Goal: Information Seeking & Learning: Learn about a topic

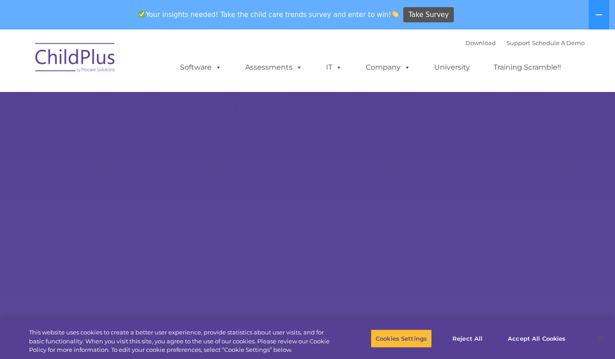
select select "MEDIUM"
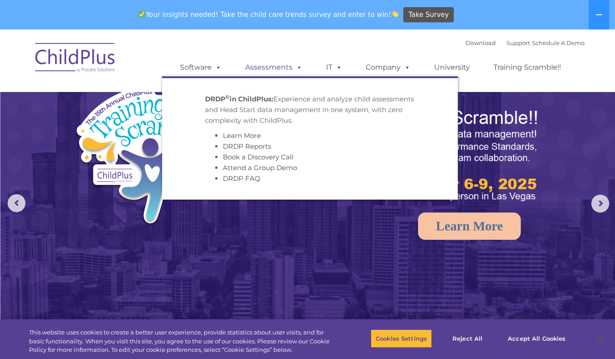
click at [272, 65] on link "Assessments" at bounding box center [273, 68] width 75 height 18
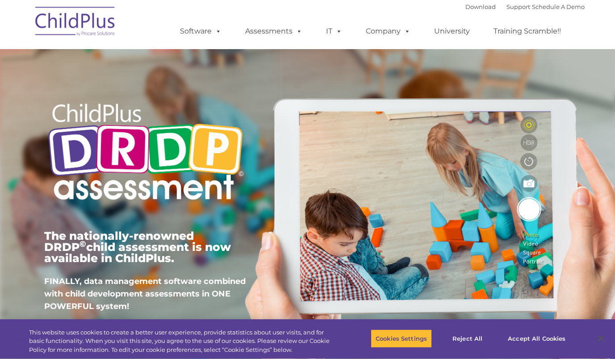
type input ""
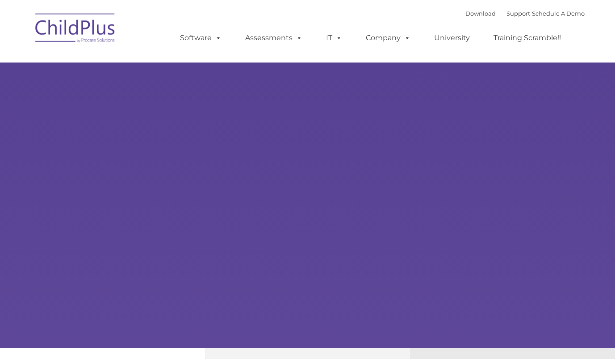
type input ""
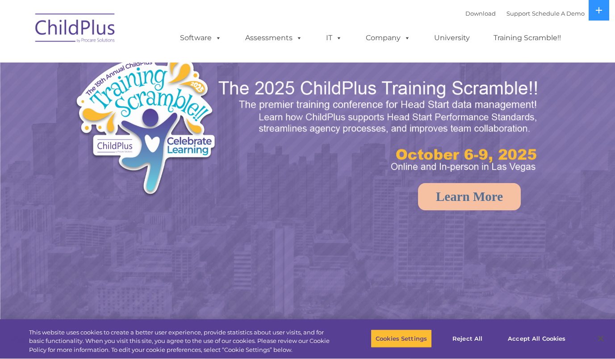
select select "MEDIUM"
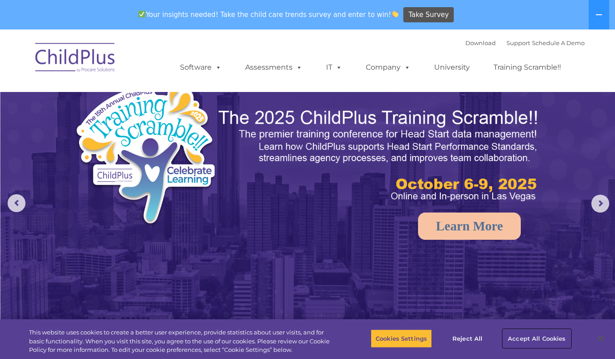
click at [518, 334] on button "Accept All Cookies" at bounding box center [536, 338] width 67 height 19
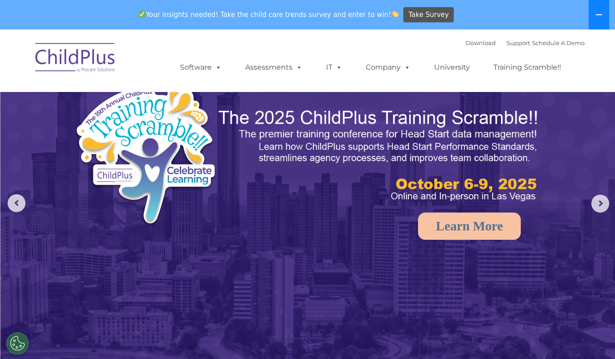
click at [599, 8] on button at bounding box center [599, 14] width 21 height 29
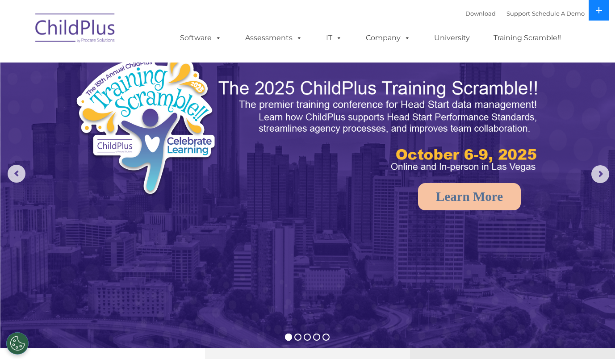
click at [599, 8] on icon at bounding box center [599, 10] width 6 height 6
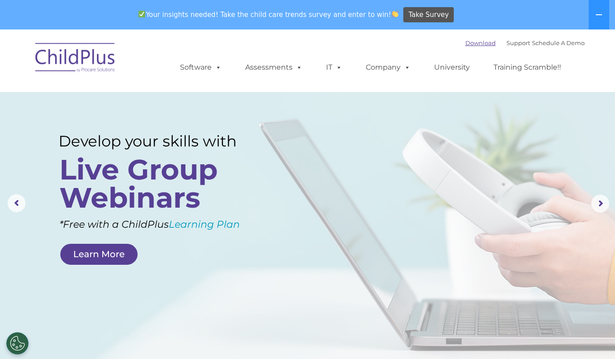
click at [471, 42] on link "Download" at bounding box center [481, 42] width 30 height 7
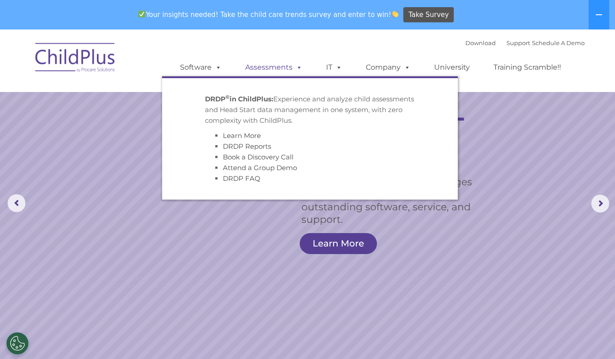
click at [283, 70] on link "Assessments" at bounding box center [273, 68] width 75 height 18
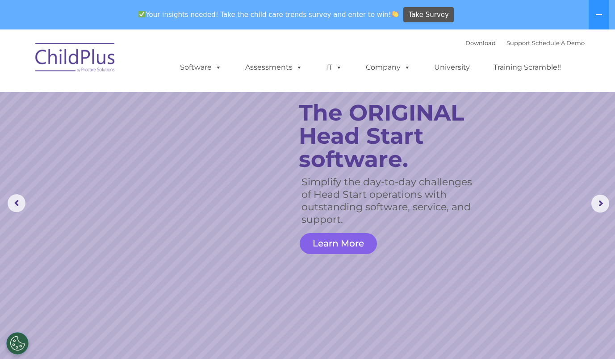
click at [320, 243] on link "Learn More" at bounding box center [338, 243] width 77 height 21
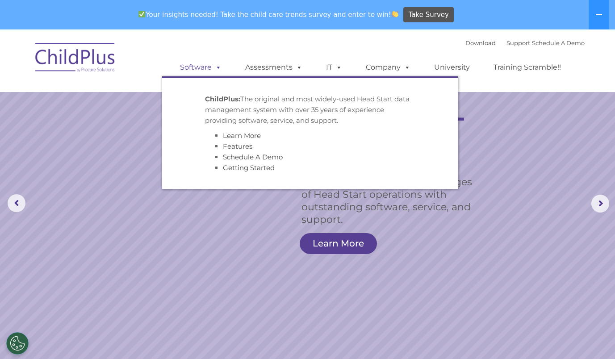
click at [197, 64] on link "Software" at bounding box center [200, 68] width 59 height 18
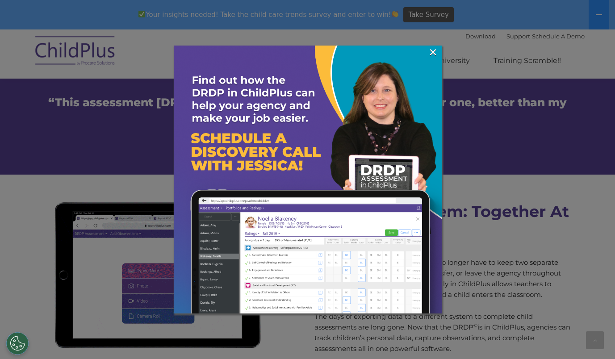
scroll to position [665, 0]
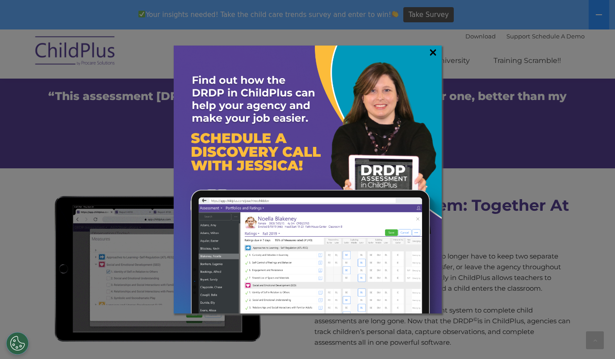
click at [435, 53] on link "×" at bounding box center [433, 52] width 10 height 9
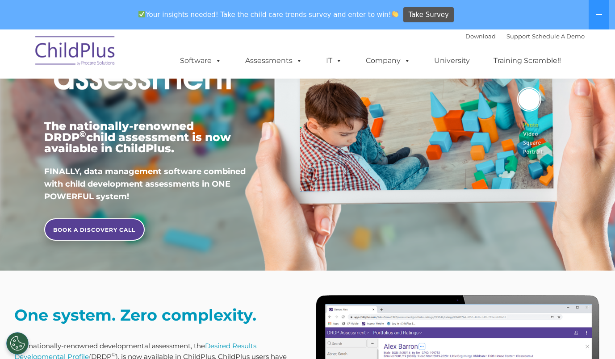
scroll to position [0, 0]
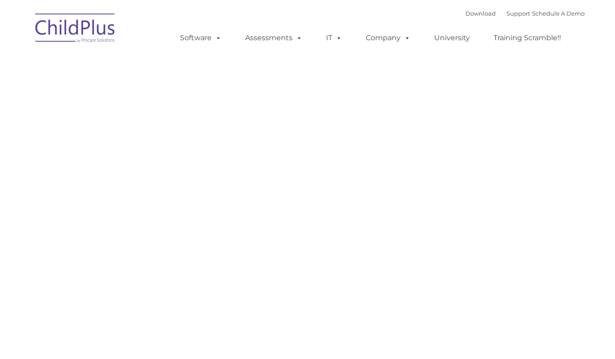
type input ""
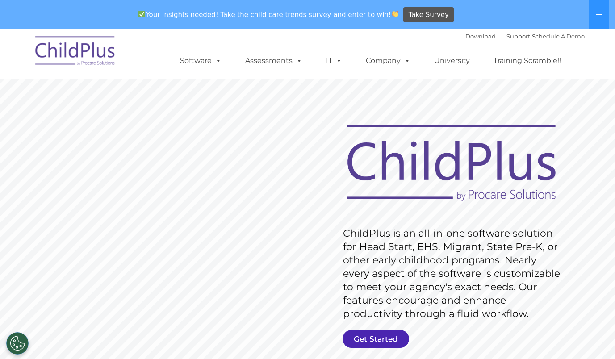
click at [369, 338] on link "Get Started" at bounding box center [376, 339] width 67 height 18
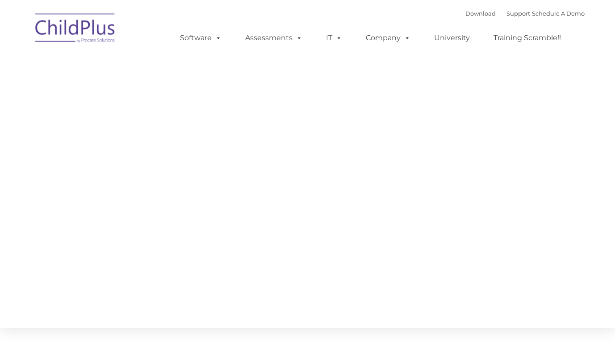
type input ""
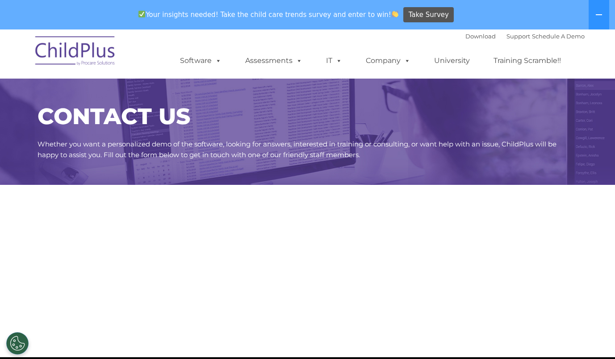
select select "MEDIUM"
